Goal: Task Accomplishment & Management: Use online tool/utility

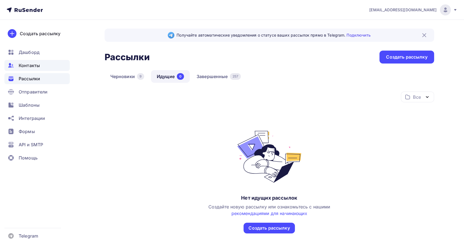
click at [24, 65] on span "Контакты" at bounding box center [29, 65] width 21 height 7
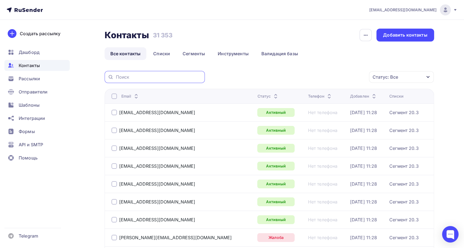
click at [147, 76] on input "text" at bounding box center [159, 77] width 86 height 6
paste input "[EMAIL_ADDRESS][DOMAIN_NAME]"
type input "[EMAIL_ADDRESS][DOMAIN_NAME]"
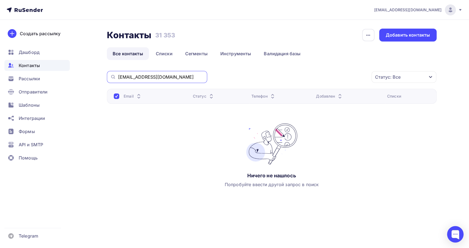
click at [141, 75] on input "[EMAIL_ADDRESS][DOMAIN_NAME]" at bounding box center [161, 77] width 86 height 6
click at [262, 79] on div "Статус: Все Статус Новый Активный Не существует Переполнен Недоступен Отписан О…" at bounding box center [324, 77] width 226 height 12
click at [116, 97] on div at bounding box center [116, 95] width 5 height 5
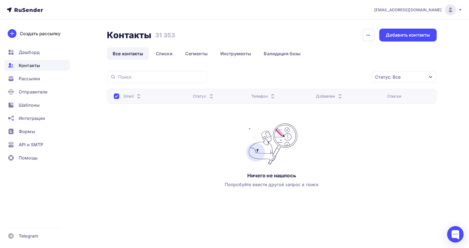
click at [20, 68] on span "Контакты" at bounding box center [29, 65] width 21 height 7
click at [135, 52] on link "Все контакты" at bounding box center [128, 53] width 42 height 13
click at [38, 55] on span "Дашборд" at bounding box center [29, 52] width 21 height 7
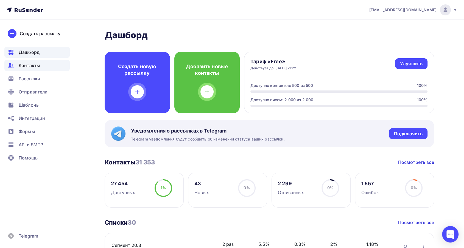
click at [34, 68] on span "Контакты" at bounding box center [29, 65] width 21 height 7
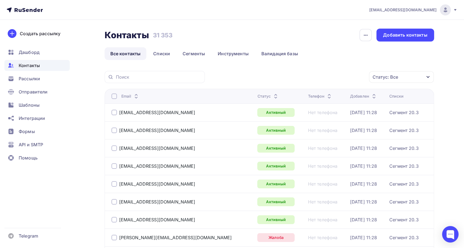
drag, startPoint x: 167, startPoint y: 130, endPoint x: 117, endPoint y: 132, distance: 49.8
click at [117, 132] on div "[EMAIL_ADDRESS][DOMAIN_NAME]" at bounding box center [180, 130] width 137 height 9
copy div "[EMAIL_ADDRESS][DOMAIN_NAME]"
click at [132, 77] on input "text" at bounding box center [159, 77] width 86 height 6
paste input "[EMAIL_ADDRESS][DOMAIN_NAME]"
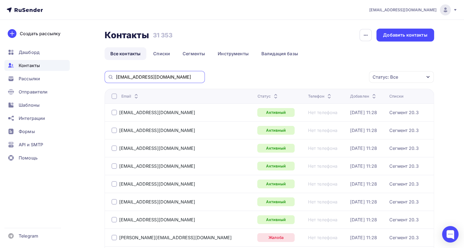
type input "[EMAIL_ADDRESS][DOMAIN_NAME]"
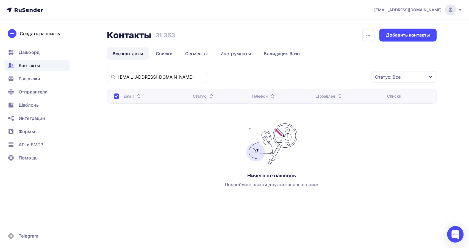
click at [129, 80] on div "[EMAIL_ADDRESS][DOMAIN_NAME]" at bounding box center [157, 77] width 100 height 12
click at [143, 77] on input "[EMAIL_ADDRESS][DOMAIN_NAME]" at bounding box center [161, 77] width 86 height 6
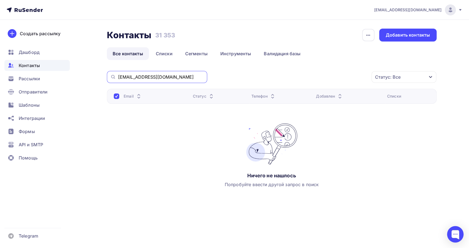
click at [143, 77] on input "[EMAIL_ADDRESS][DOMAIN_NAME]" at bounding box center [161, 77] width 86 height 6
click at [167, 54] on link "Списки" at bounding box center [164, 53] width 28 height 13
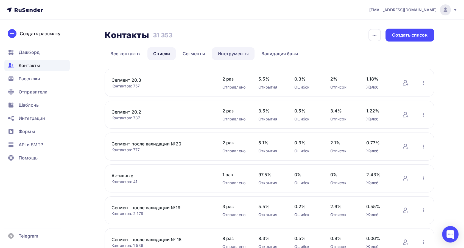
click at [242, 54] on link "Инструменты" at bounding box center [233, 53] width 43 height 13
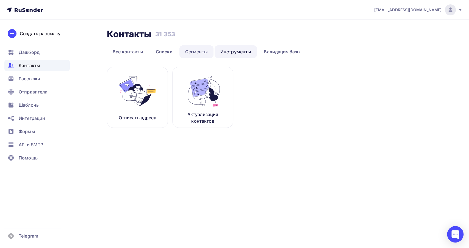
click at [193, 53] on link "Сегменты" at bounding box center [196, 51] width 34 height 13
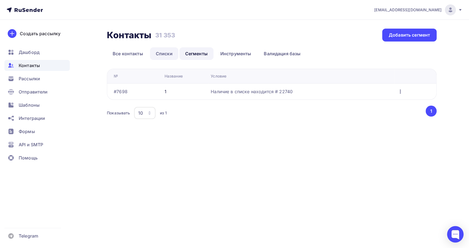
click at [162, 53] on link "Списки" at bounding box center [164, 53] width 28 height 13
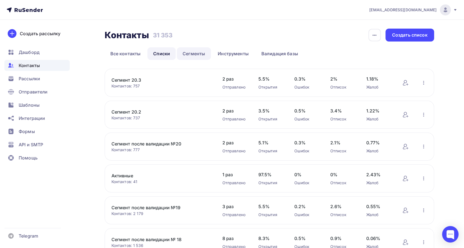
click at [196, 55] on link "Сегменты" at bounding box center [194, 53] width 34 height 13
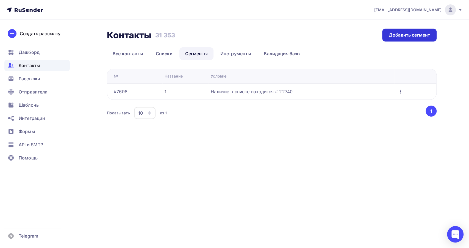
click at [411, 33] on div "Добавить сегмент" at bounding box center [409, 35] width 41 height 6
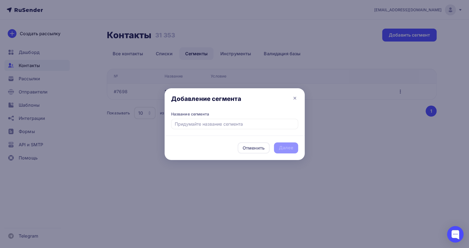
click at [196, 126] on input "text" at bounding box center [234, 124] width 127 height 10
type input "тест"
click at [283, 147] on div "Далее" at bounding box center [286, 147] width 14 height 6
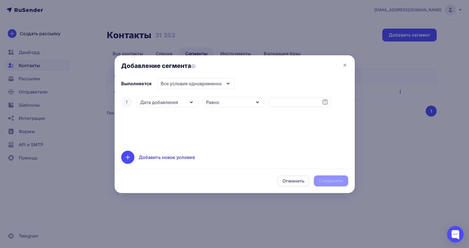
click at [193, 105] on icon "button" at bounding box center [191, 102] width 7 height 7
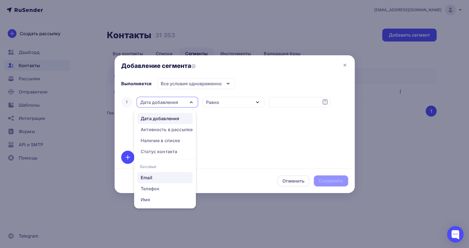
click at [165, 179] on div "Email" at bounding box center [165, 177] width 49 height 7
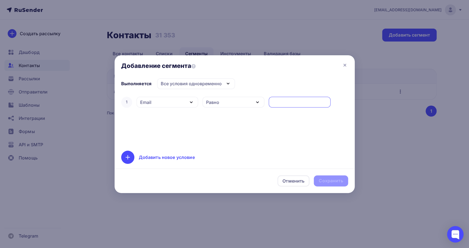
click at [288, 103] on input "text" at bounding box center [299, 102] width 55 height 7
paste input "[EMAIL_ADDRESS][DOMAIN_NAME]"
type input "[EMAIL_ADDRESS][DOMAIN_NAME]"
click at [336, 176] on div "Сохранить" at bounding box center [331, 180] width 34 height 11
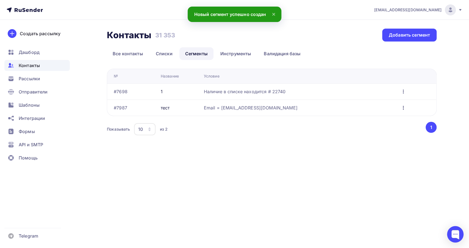
click at [257, 108] on div "Email = [EMAIL_ADDRESS][DOMAIN_NAME]" at bounding box center [251, 107] width 94 height 7
click at [234, 112] on td "Email = [EMAIL_ADDRESS][DOMAIN_NAME]" at bounding box center [300, 107] width 196 height 16
click at [238, 94] on div "Наличие в списке находится # 22740" at bounding box center [245, 91] width 82 height 7
click at [237, 112] on td "Email = [EMAIL_ADDRESS][DOMAIN_NAME]" at bounding box center [300, 107] width 196 height 16
click at [226, 96] on td "Наличие в списке находится # 22740" at bounding box center [300, 91] width 196 height 16
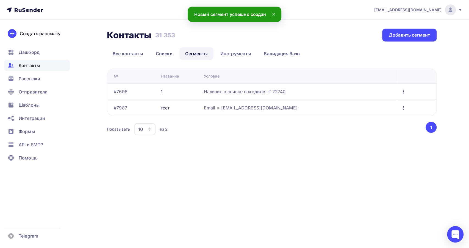
click at [155, 99] on td "#7987" at bounding box center [132, 107] width 51 height 16
click at [176, 110] on div "тест" at bounding box center [180, 107] width 39 height 7
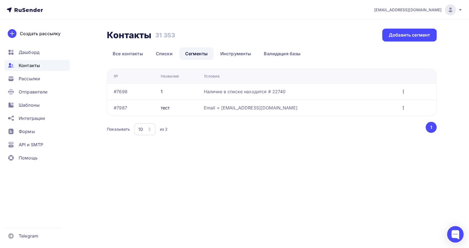
click at [246, 106] on div "Email = [EMAIL_ADDRESS][DOMAIN_NAME]" at bounding box center [251, 107] width 94 height 7
click at [123, 107] on div "#7987" at bounding box center [120, 107] width 13 height 7
click at [257, 110] on div "Email = [EMAIL_ADDRESS][DOMAIN_NAME]" at bounding box center [251, 107] width 94 height 7
click at [400, 110] on icon "button" at bounding box center [403, 107] width 7 height 7
click at [279, 110] on div "Email = [EMAIL_ADDRESS][DOMAIN_NAME]" at bounding box center [251, 107] width 94 height 7
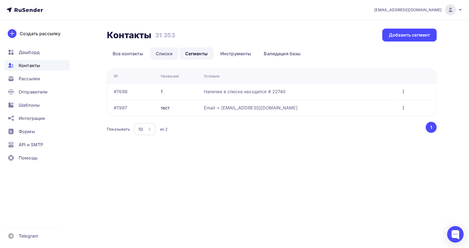
click at [159, 55] on link "Списки" at bounding box center [164, 53] width 28 height 13
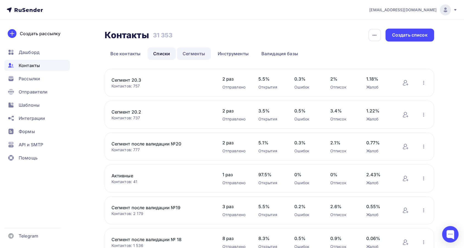
click at [188, 56] on link "Сегменты" at bounding box center [194, 53] width 34 height 13
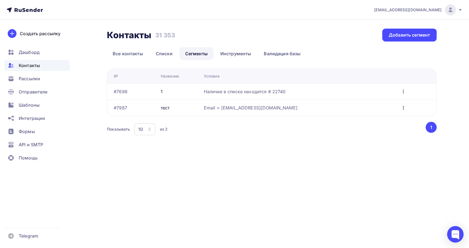
click at [258, 110] on div "Email = [EMAIL_ADDRESS][DOMAIN_NAME]" at bounding box center [251, 107] width 94 height 7
click at [162, 105] on td "тест" at bounding box center [180, 107] width 43 height 16
click at [135, 103] on td "#7987" at bounding box center [132, 107] width 51 height 16
click at [430, 128] on button "1" at bounding box center [431, 127] width 11 height 11
click at [169, 52] on link "Списки" at bounding box center [164, 53] width 28 height 13
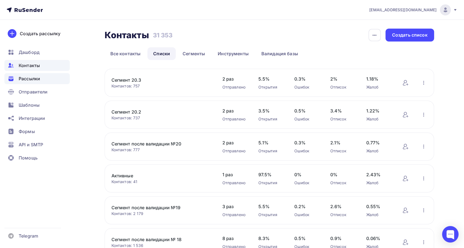
click at [46, 79] on div "Рассылки" at bounding box center [36, 78] width 65 height 11
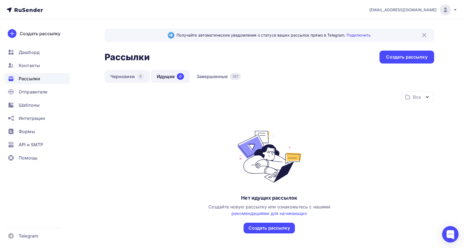
click at [132, 79] on link "Черновики 9" at bounding box center [127, 76] width 45 height 13
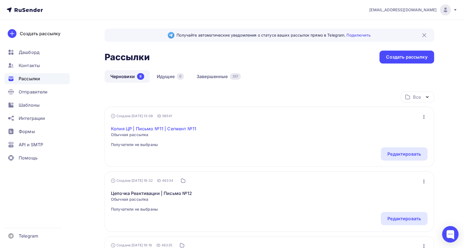
click at [181, 128] on link "Копия ЦР | Письмо №11 | Сегмент №11" at bounding box center [153, 128] width 85 height 7
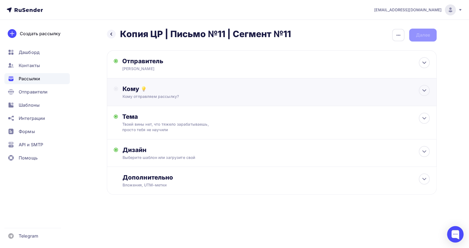
click at [174, 90] on div "Кому" at bounding box center [276, 89] width 307 height 8
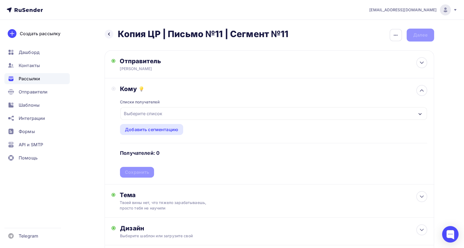
click at [172, 112] on div "Выберите список" at bounding box center [273, 113] width 307 height 13
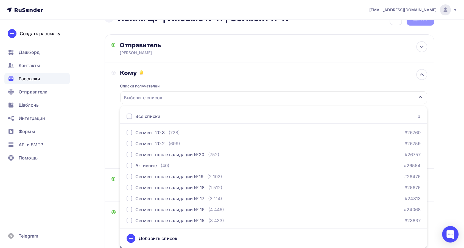
click at [130, 114] on div at bounding box center [129, 115] width 5 height 5
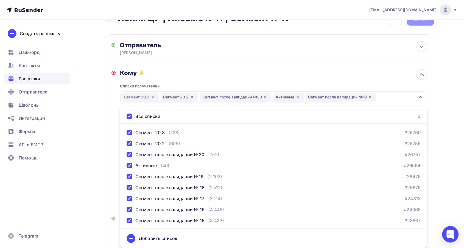
click at [196, 77] on div "Списки получателей Сегмент 20.3 Сегмент 20.2 Сегмент после валидации №20 Активн…" at bounding box center [273, 139] width 307 height 124
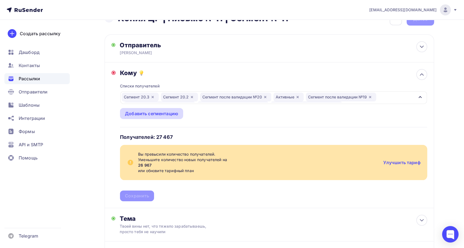
click at [152, 115] on div "Добавить сегментацию" at bounding box center [151, 113] width 53 height 7
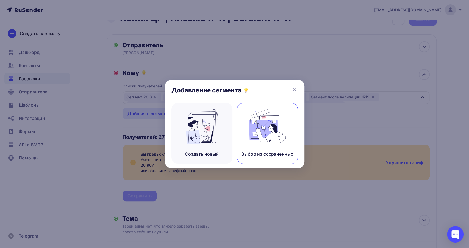
click at [267, 138] on img at bounding box center [267, 126] width 37 height 35
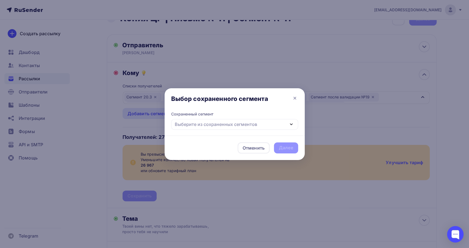
click at [237, 125] on div "Выберите из сохраненных сегментов" at bounding box center [216, 124] width 82 height 7
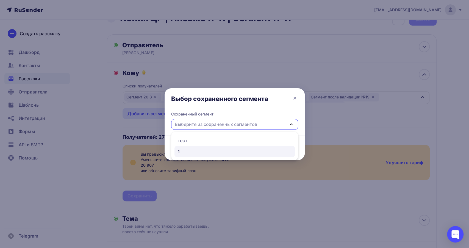
click at [187, 149] on div "1" at bounding box center [235, 151] width 114 height 7
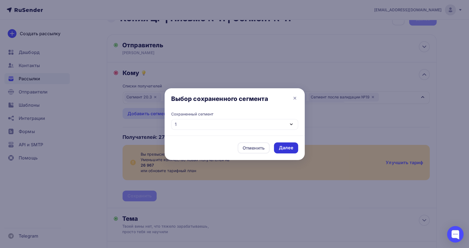
click at [280, 148] on div "Далее" at bounding box center [286, 147] width 14 height 6
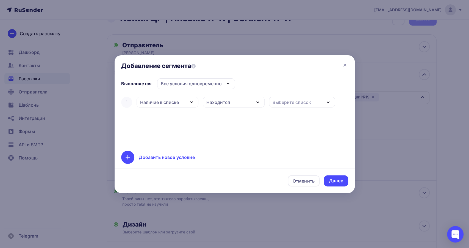
click at [196, 103] on div "Наличие в списке" at bounding box center [168, 102] width 62 height 11
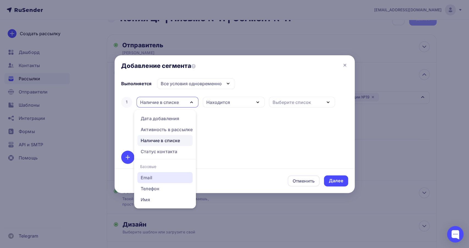
click at [170, 174] on div "Email" at bounding box center [165, 177] width 49 height 7
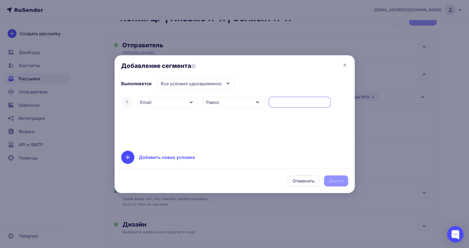
click at [287, 103] on input "text" at bounding box center [299, 102] width 55 height 7
paste input "[EMAIL_ADDRESS][DOMAIN_NAME]"
type input "[EMAIL_ADDRESS][DOMAIN_NAME]"
click at [343, 182] on div "Далее" at bounding box center [336, 180] width 14 height 6
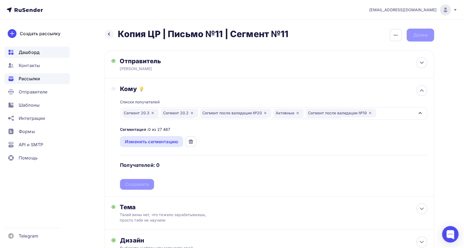
click at [27, 51] on span "Дашборд" at bounding box center [29, 52] width 21 height 7
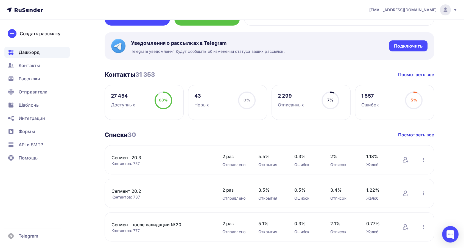
scroll to position [91, 0]
